Goal: Information Seeking & Learning: Learn about a topic

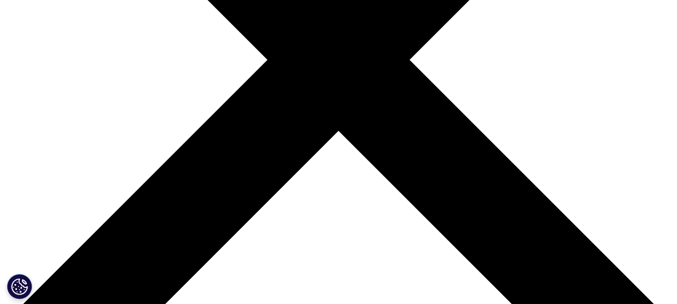
scroll to position [351, 0]
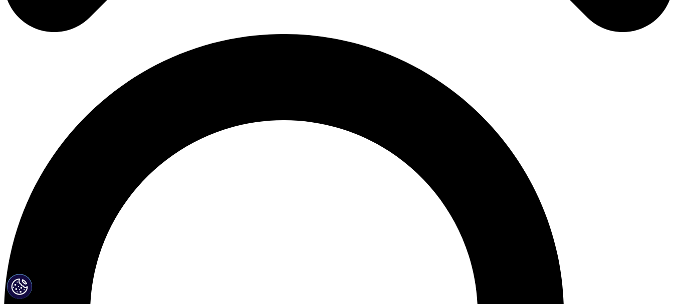
scroll to position [701, 0]
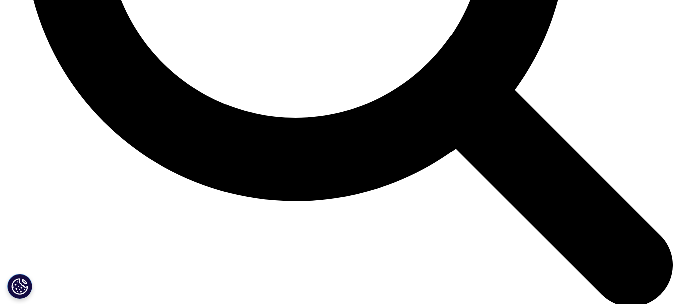
scroll to position [3972, 0]
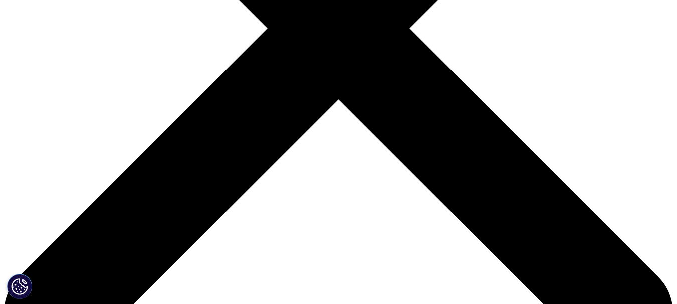
scroll to position [266, 0]
